Goal: Task Accomplishment & Management: Use online tool/utility

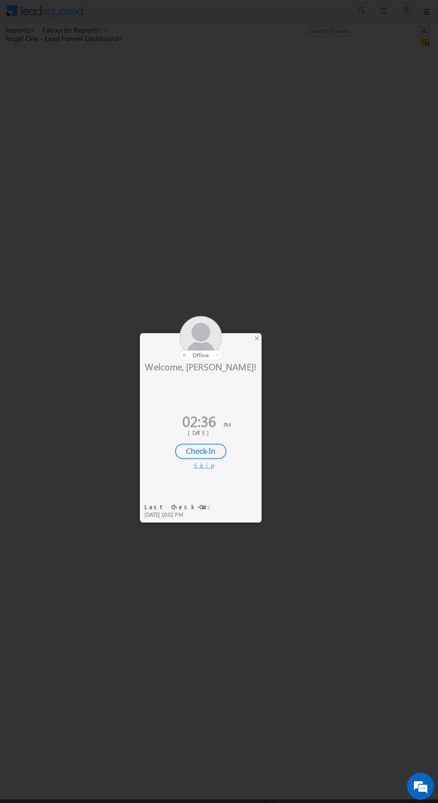
click at [253, 336] on div at bounding box center [202, 335] width 121 height 44
click at [260, 342] on div at bounding box center [202, 335] width 121 height 44
click at [254, 339] on div at bounding box center [202, 335] width 121 height 44
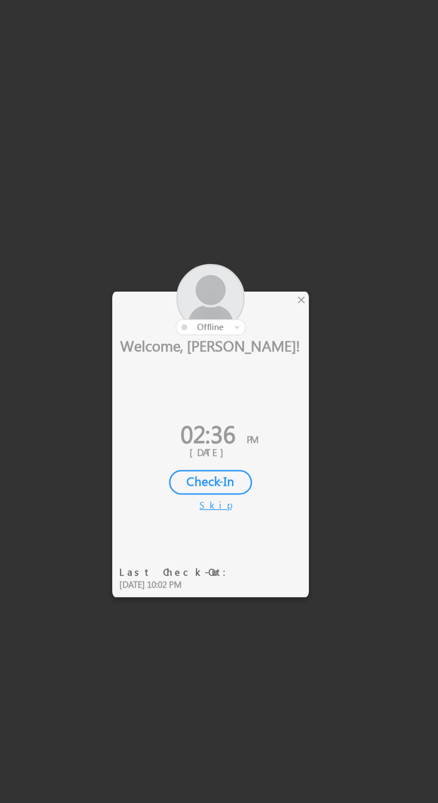
click at [256, 334] on div "×" at bounding box center [257, 335] width 9 height 10
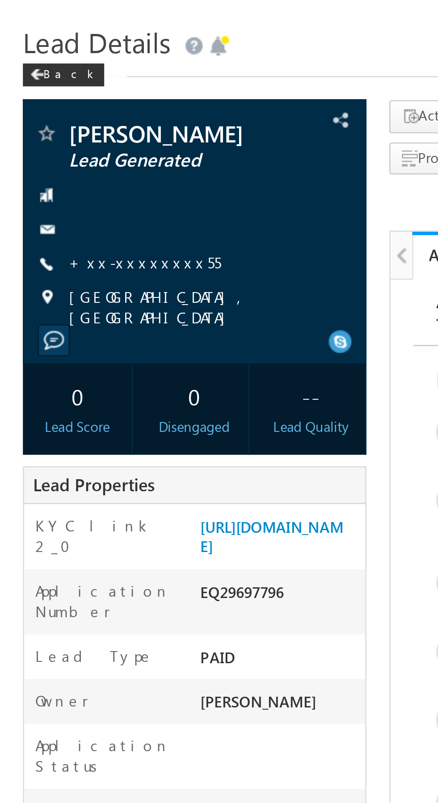
click at [57, 126] on link "+xx-xxxxxxxx55" at bounding box center [56, 126] width 59 height 8
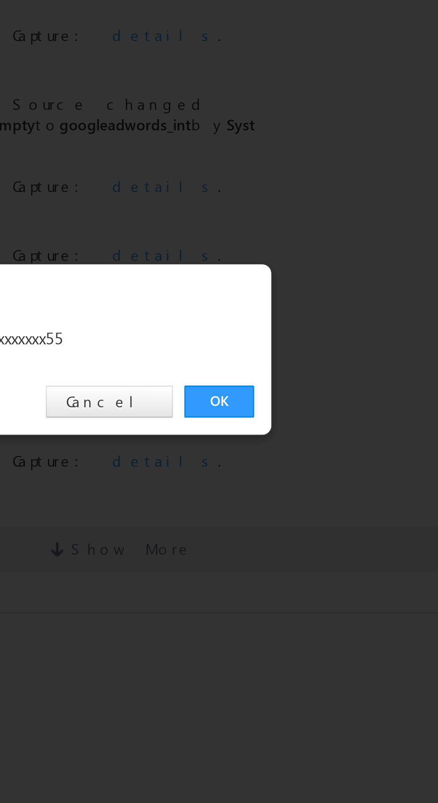
click at [327, 414] on link "OK" at bounding box center [328, 416] width 27 height 13
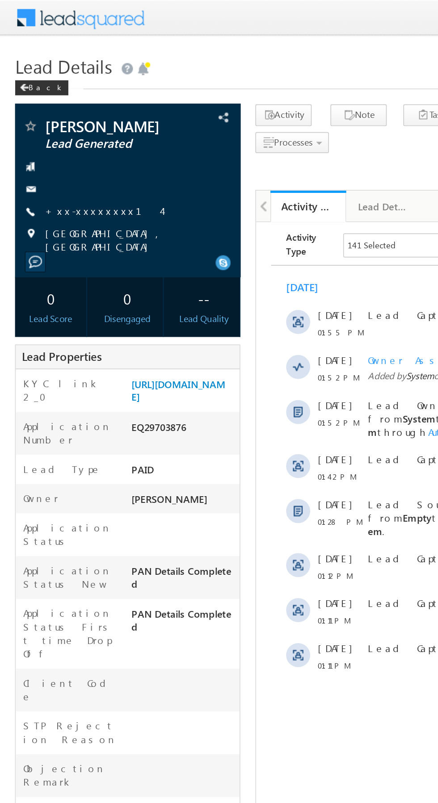
click at [46, 124] on link "+xx-xxxxxxxx14" at bounding box center [61, 126] width 69 height 8
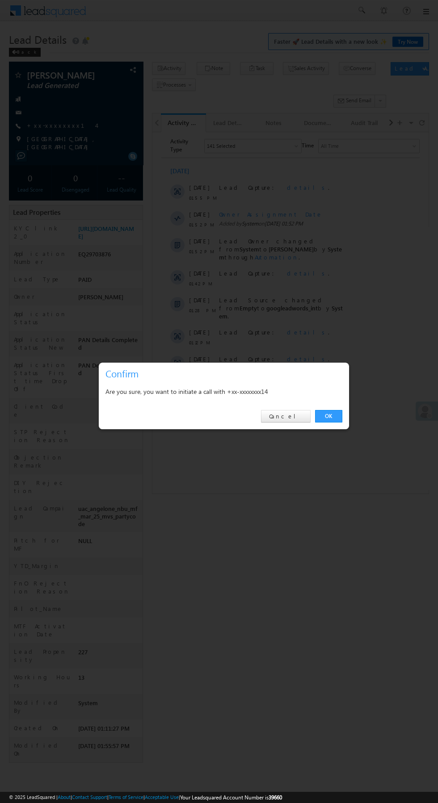
click at [426, 777] on div at bounding box center [219, 401] width 438 height 803
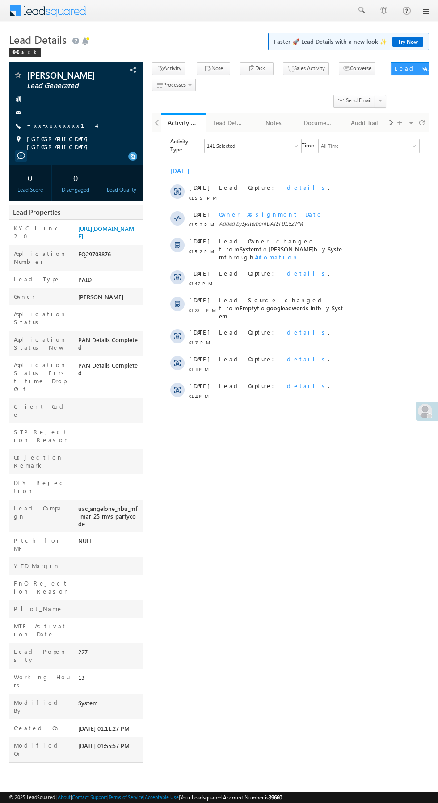
click at [407, 644] on div "rajat somkuwar Lead Generated --" at bounding box center [219, 415] width 420 height 706
click at [427, 577] on div "rajat somkuwar Lead Generated --" at bounding box center [219, 415] width 420 height 706
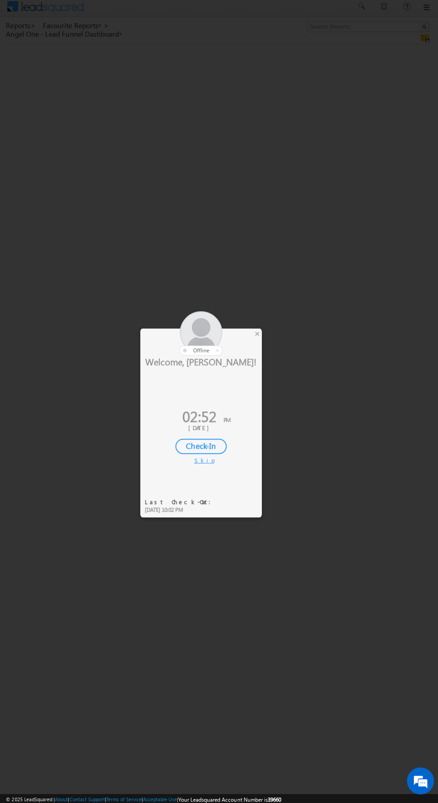
click at [252, 341] on div at bounding box center [202, 335] width 121 height 44
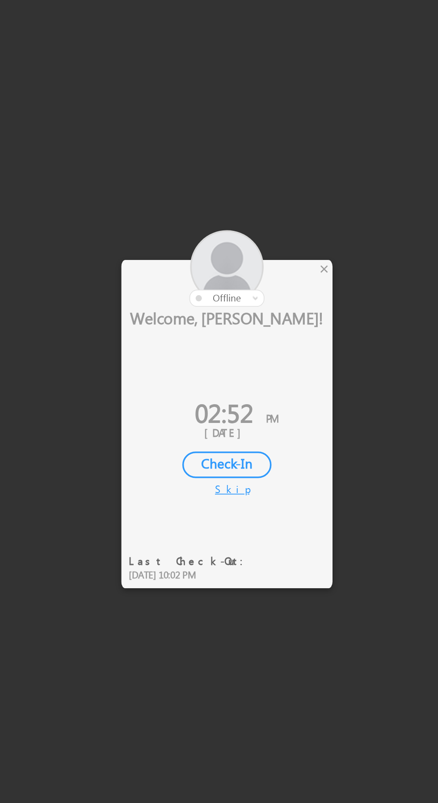
click at [260, 335] on div "×" at bounding box center [257, 335] width 9 height 10
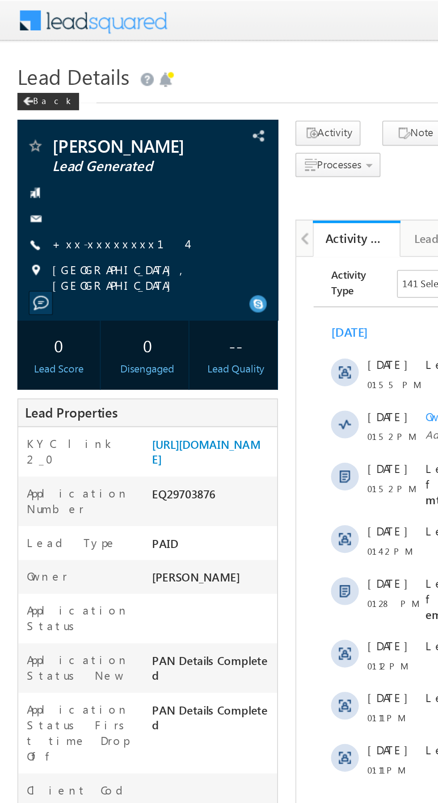
click at [50, 122] on link "+xx-xxxxxxxx14" at bounding box center [61, 126] width 69 height 8
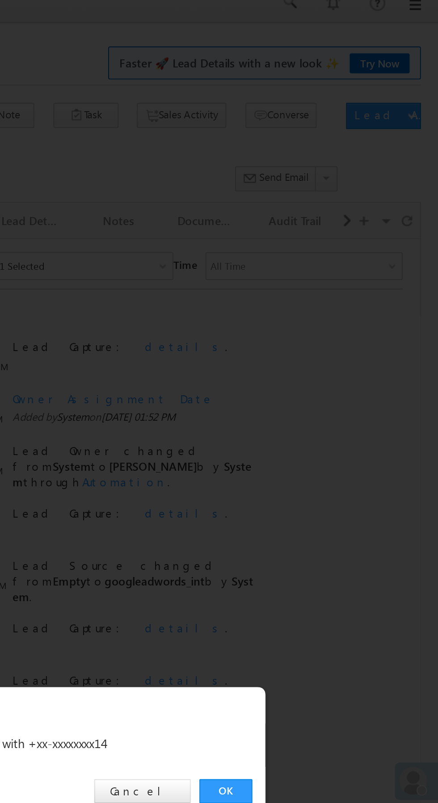
click at [327, 416] on link "OK" at bounding box center [328, 416] width 27 height 13
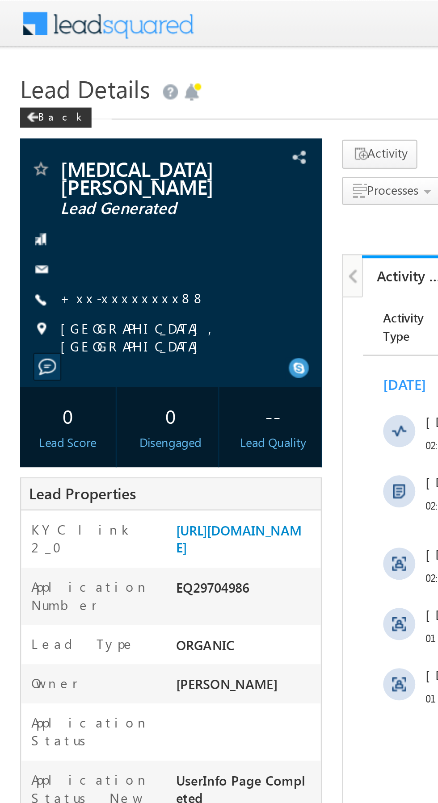
click at [48, 129] on link "+xx-xxxxxxxx88" at bounding box center [59, 133] width 65 height 8
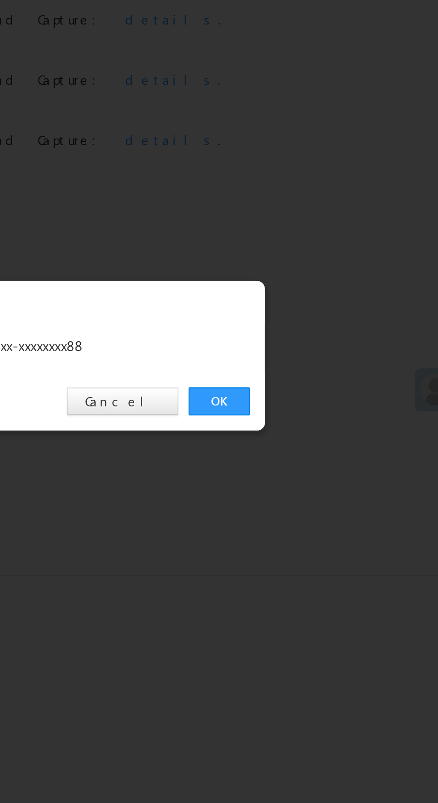
click at [325, 412] on link "OK" at bounding box center [328, 416] width 27 height 13
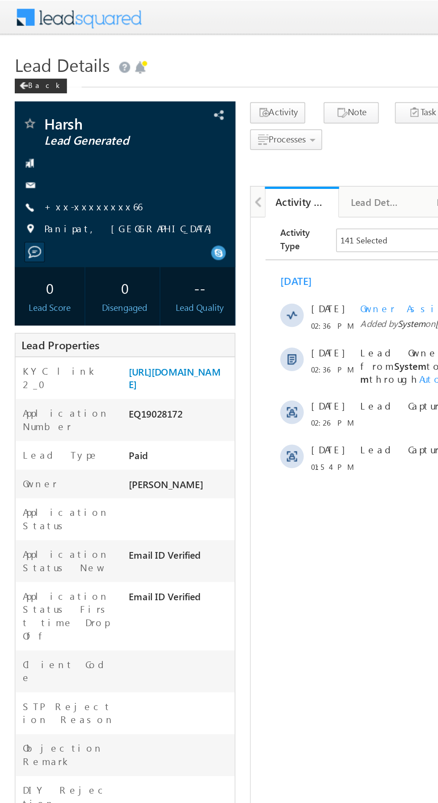
click at [54, 127] on link "+xx-xxxxxxxx66" at bounding box center [56, 126] width 59 height 8
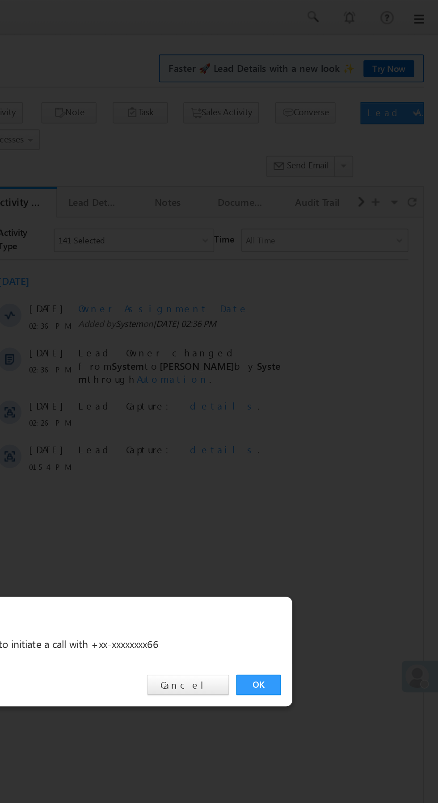
click at [328, 417] on link "OK" at bounding box center [328, 416] width 27 height 13
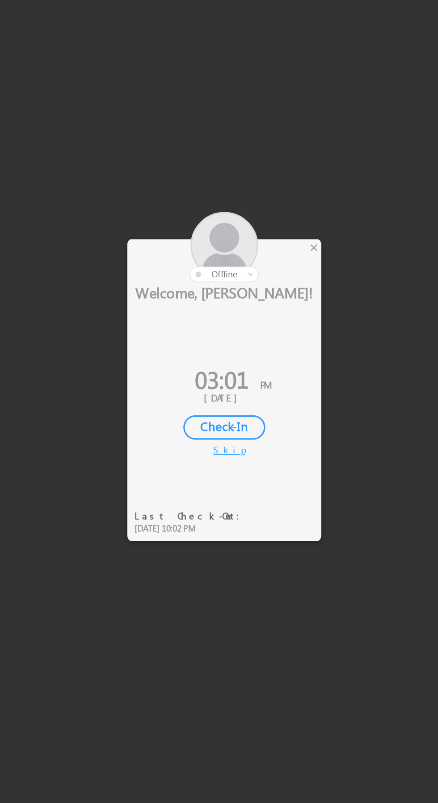
click at [258, 333] on div "×" at bounding box center [257, 335] width 9 height 10
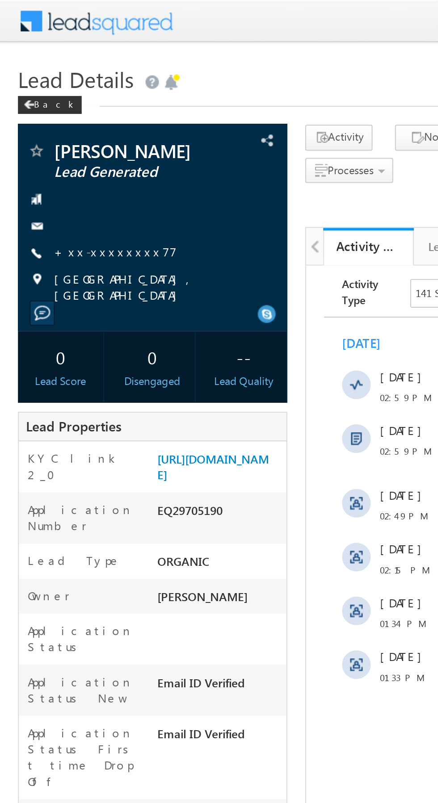
click at [50, 126] on link "+xx-xxxxxxxx77" at bounding box center [57, 126] width 61 height 8
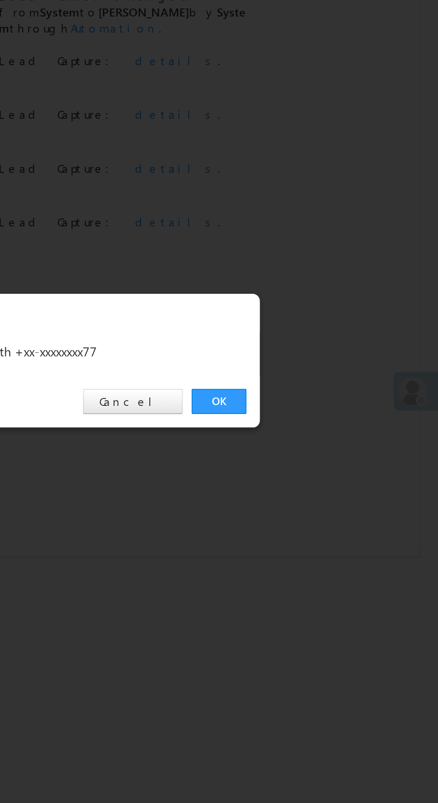
click at [324, 412] on link "OK" at bounding box center [328, 416] width 27 height 13
